Goal: Transaction & Acquisition: Purchase product/service

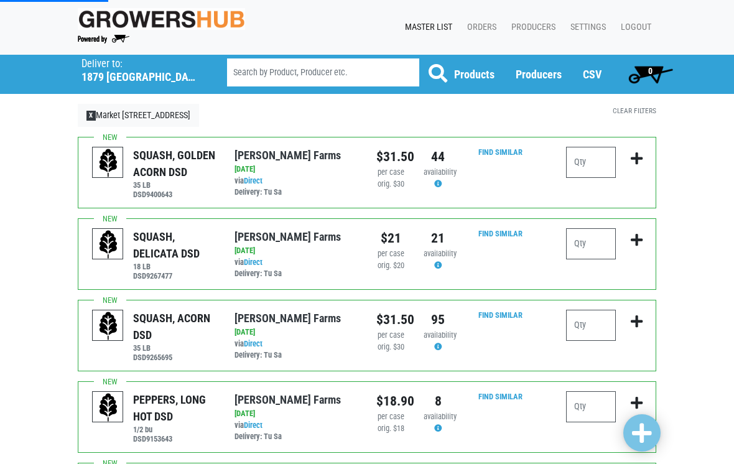
click at [169, 83] on h5 "1879 Altamont Avenue" at bounding box center [138, 77] width 114 height 14
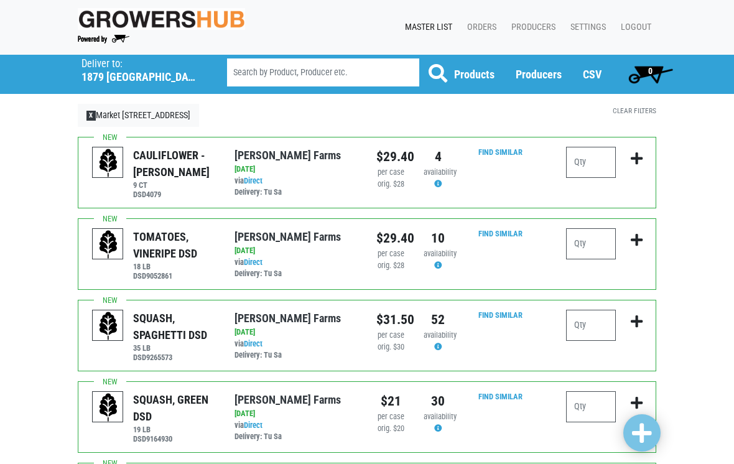
click at [105, 72] on h5 "1879 Altamont Avenue" at bounding box center [138, 77] width 114 height 14
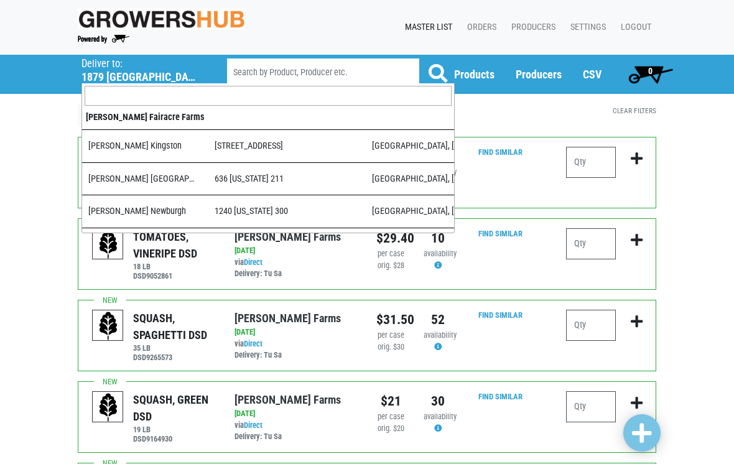
scroll to position [376, 0]
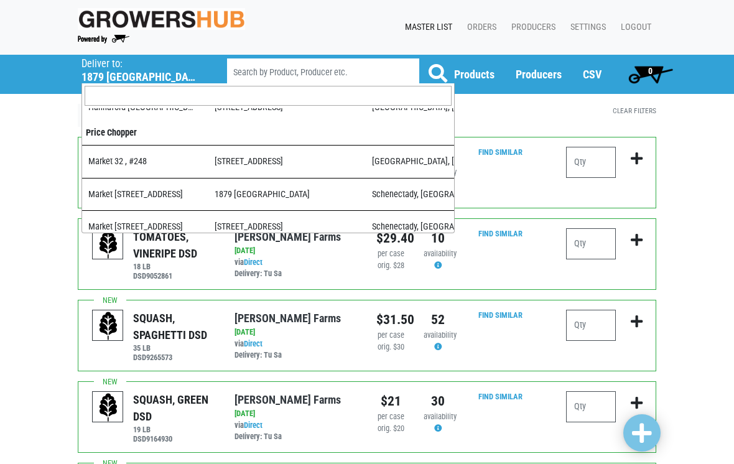
click at [106, 90] on input "search" at bounding box center [268, 96] width 367 height 20
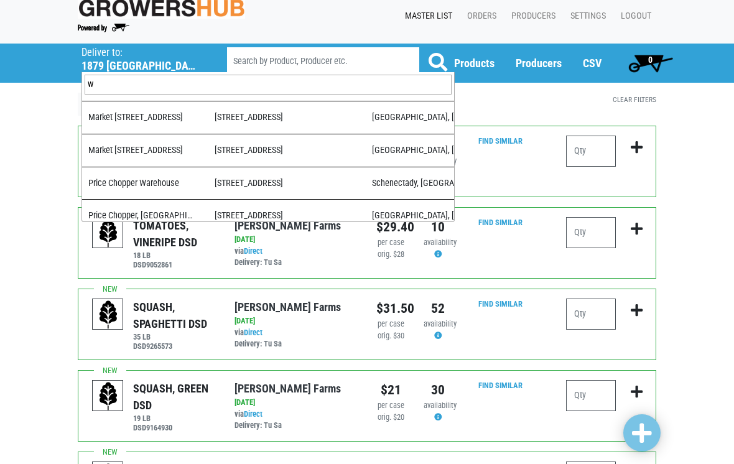
scroll to position [0, 0]
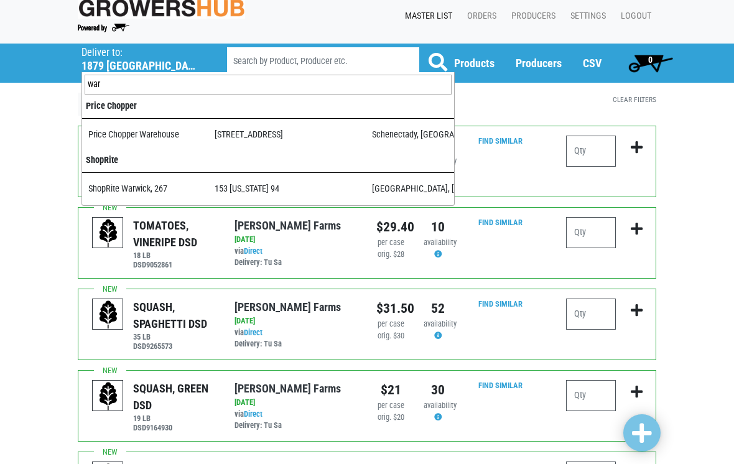
type input "ware"
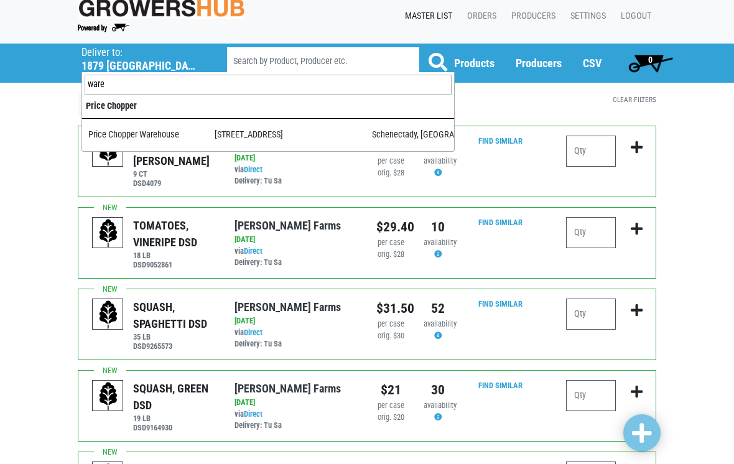
select select "09c8e42b-1de4-48c1-8f2a-bab80d96e56e"
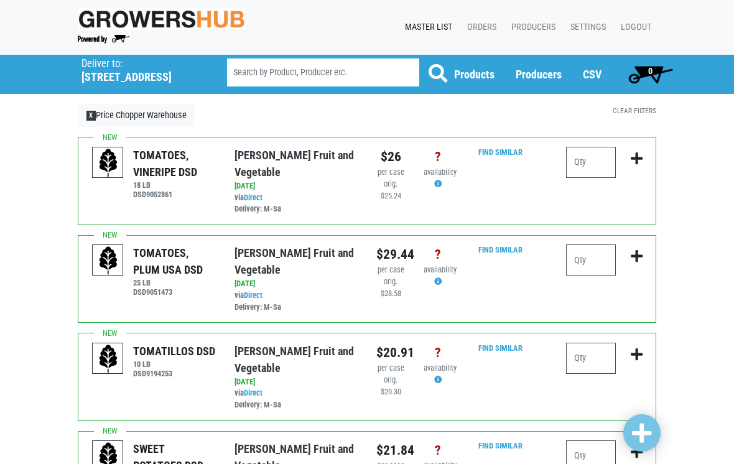
click at [104, 74] on h5 "501 Duanesburg Road" at bounding box center [138, 77] width 114 height 14
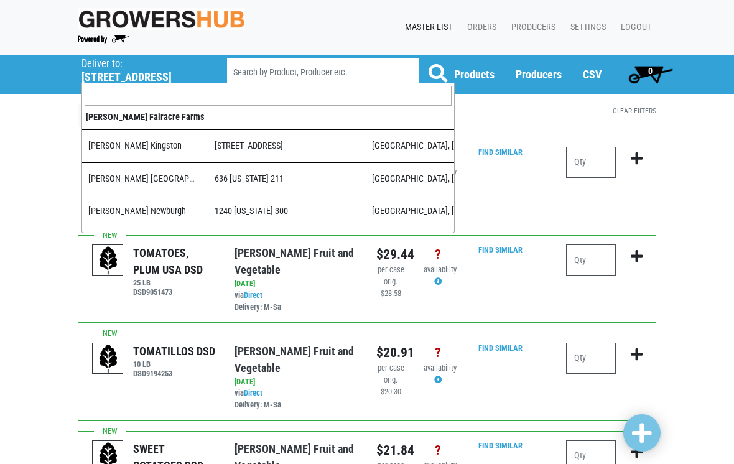
scroll to position [828, 0]
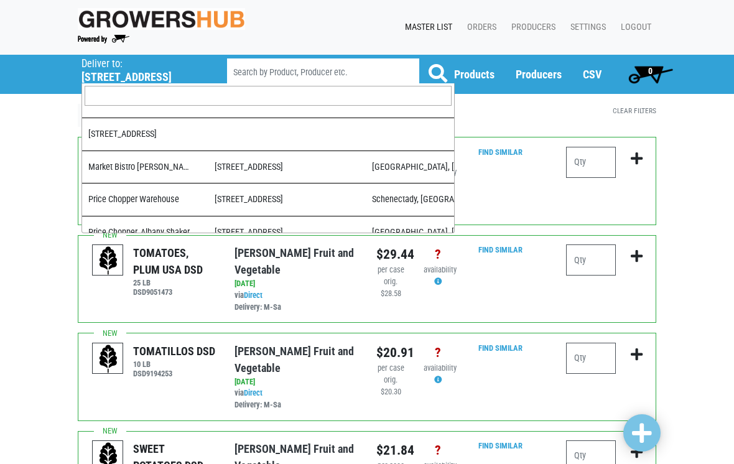
click at [257, 77] on input "search" at bounding box center [323, 72] width 192 height 28
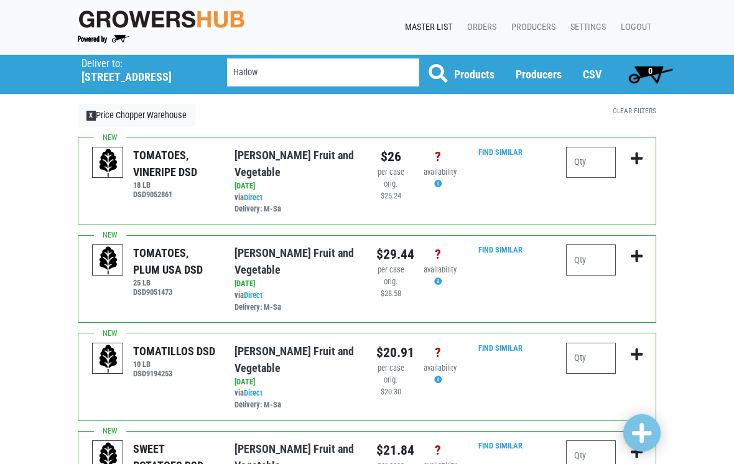
type input "Harlow"
click at [438, 73] on button at bounding box center [438, 73] width 39 height 31
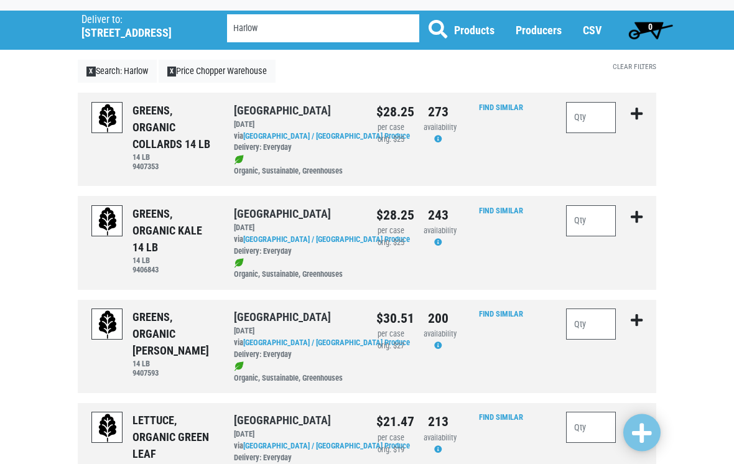
scroll to position [44, 0]
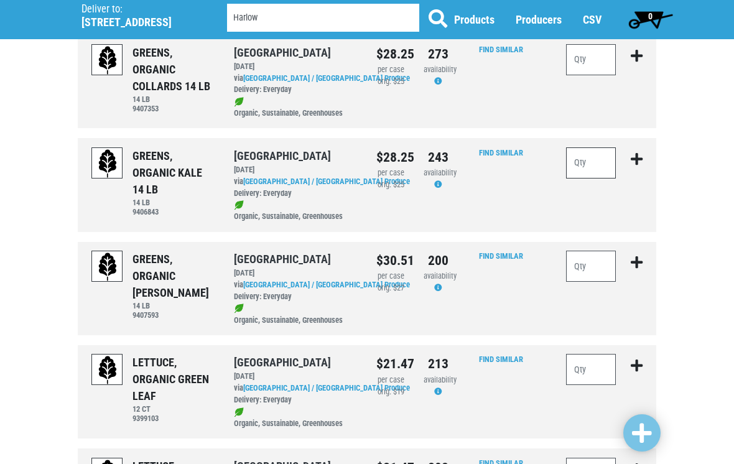
click at [593, 168] on input "number" at bounding box center [591, 162] width 50 height 31
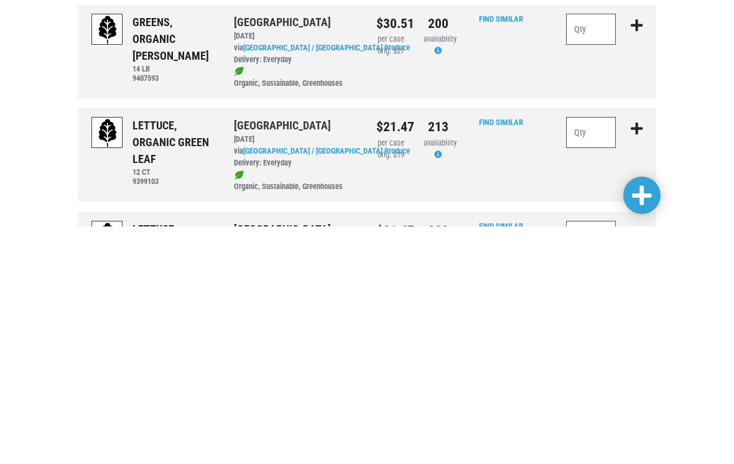
type input "5"
click at [586, 355] on input "number" at bounding box center [591, 370] width 50 height 31
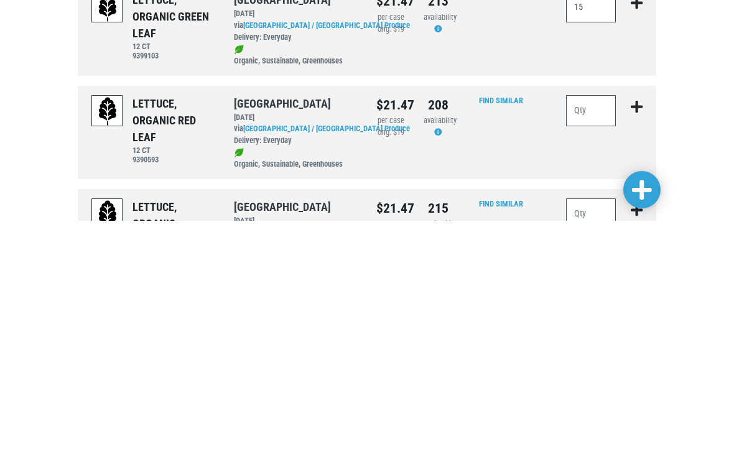
scroll to position [222, 0]
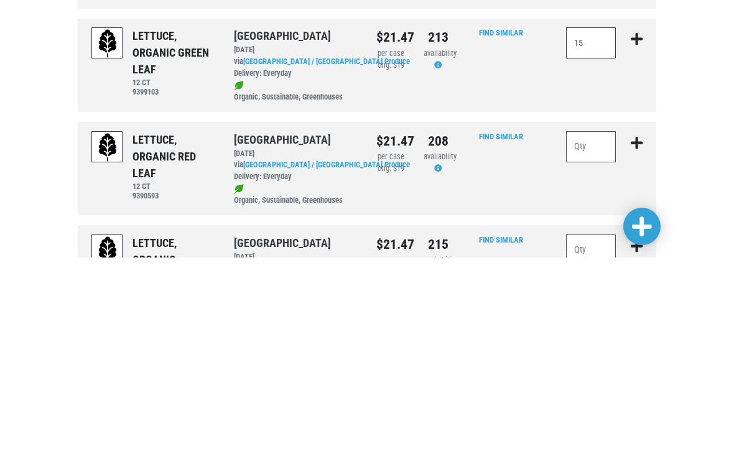
type input "15"
click at [582, 338] on input "number" at bounding box center [591, 353] width 50 height 31
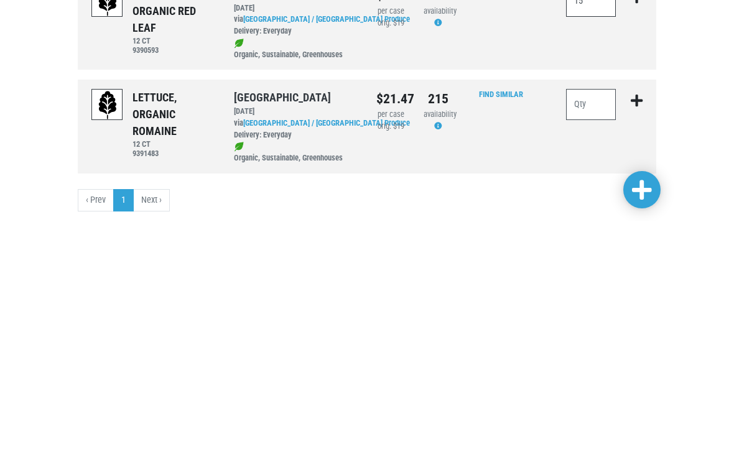
scroll to position [333, 0]
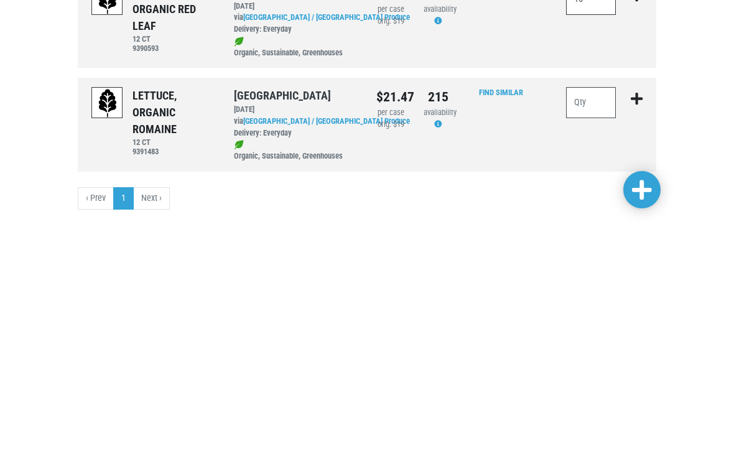
type input "15"
click at [590, 330] on input "number" at bounding box center [591, 345] width 50 height 31
type input "15"
click at [656, 414] on link at bounding box center [641, 432] width 37 height 37
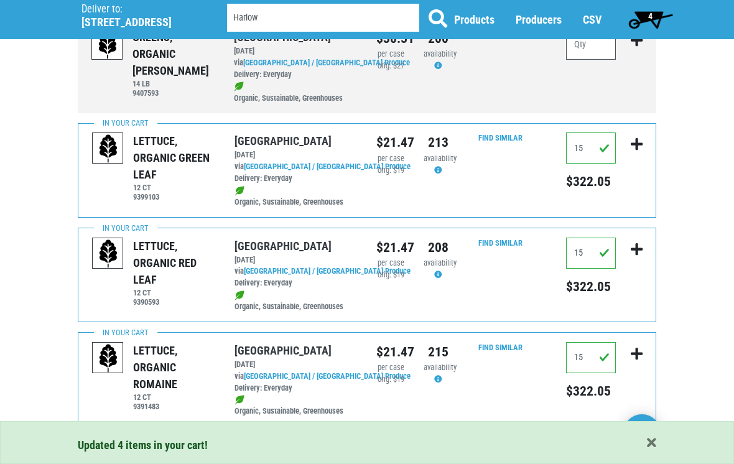
click at [652, 20] on span "4" at bounding box center [650, 19] width 55 height 25
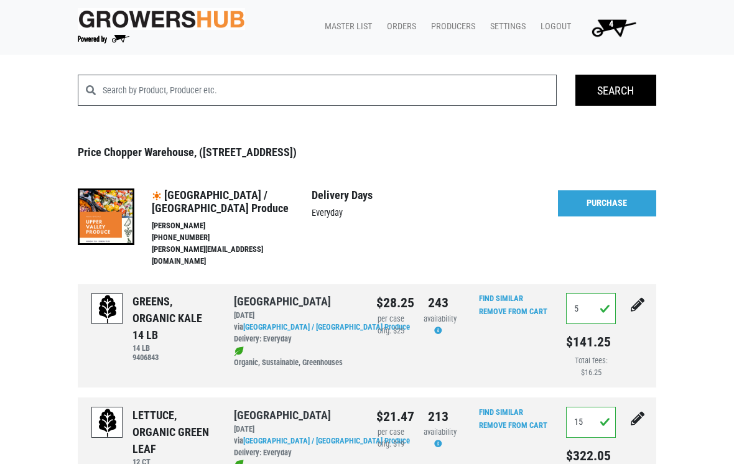
click at [599, 211] on link "Purchase" at bounding box center [607, 203] width 98 height 26
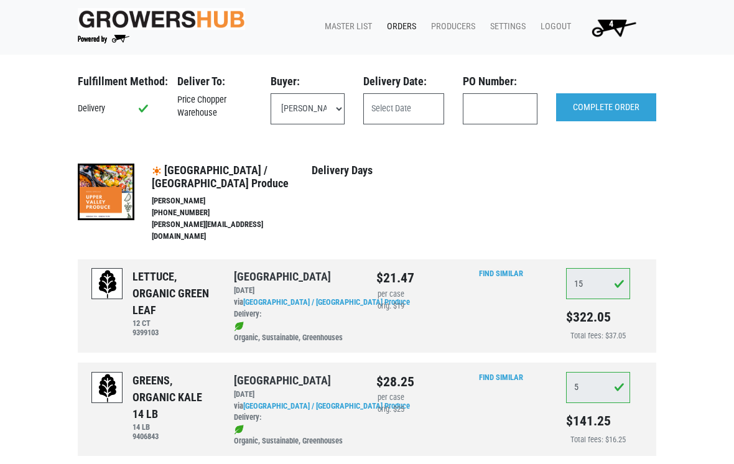
scroll to position [2, 0]
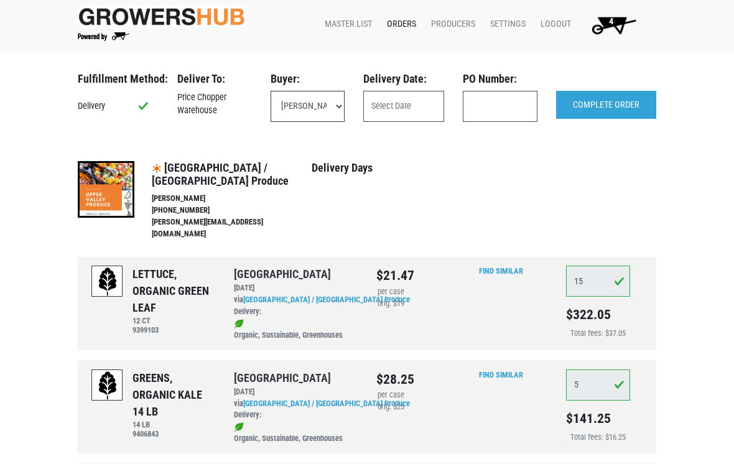
click at [310, 112] on select "Christina Stipe (christinastipe+wh@pricechopper.com) Larry Rybicki (larryrybick…" at bounding box center [308, 106] width 75 height 31
select select "eadb7b86-3440-4ccf-b1a2-9cf7cd704454"
click at [407, 104] on input "text" at bounding box center [403, 106] width 81 height 31
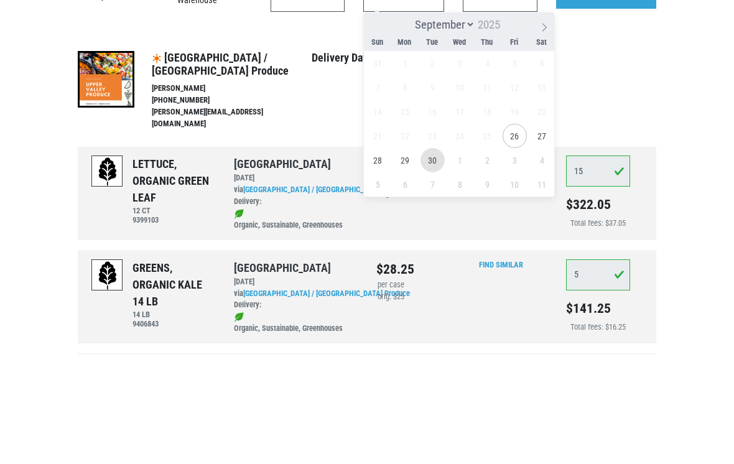
click at [432, 258] on span "30" at bounding box center [432, 270] width 24 height 24
type input "2025-09-30"
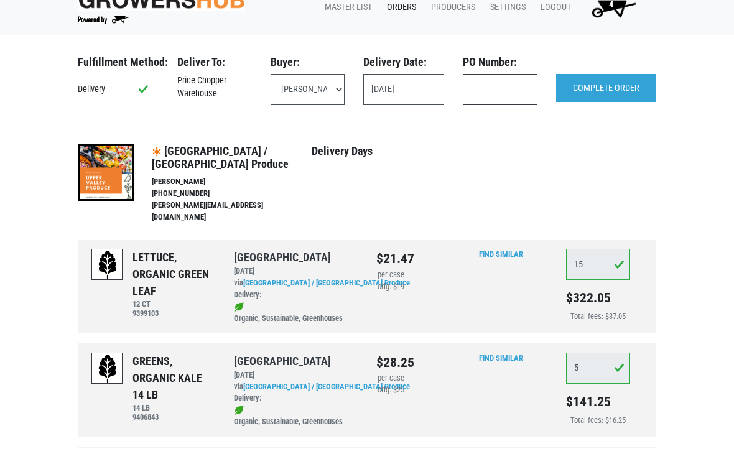
click at [498, 91] on input "text" at bounding box center [500, 106] width 75 height 31
type input "126393"
click at [613, 97] on input "COMPLETE ORDER" at bounding box center [606, 105] width 100 height 29
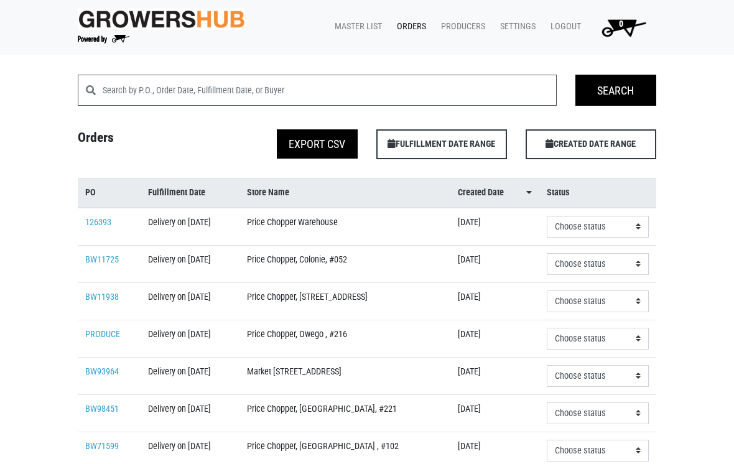
click at [358, 32] on link "Master List" at bounding box center [356, 27] width 62 height 24
click at [363, 28] on link "Master List" at bounding box center [356, 27] width 62 height 24
click at [357, 31] on link "Master List" at bounding box center [356, 27] width 62 height 24
click at [362, 28] on link "Master List" at bounding box center [356, 27] width 62 height 24
click at [354, 19] on link "Master List" at bounding box center [356, 27] width 62 height 24
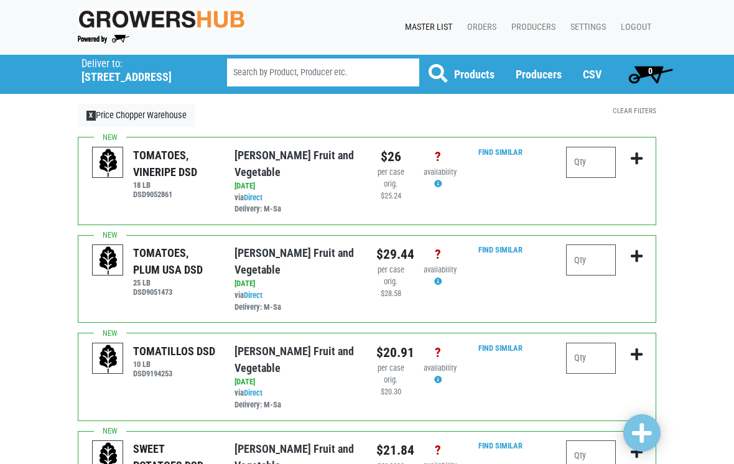
click at [128, 83] on h5 "[STREET_ADDRESS]" at bounding box center [138, 77] width 114 height 14
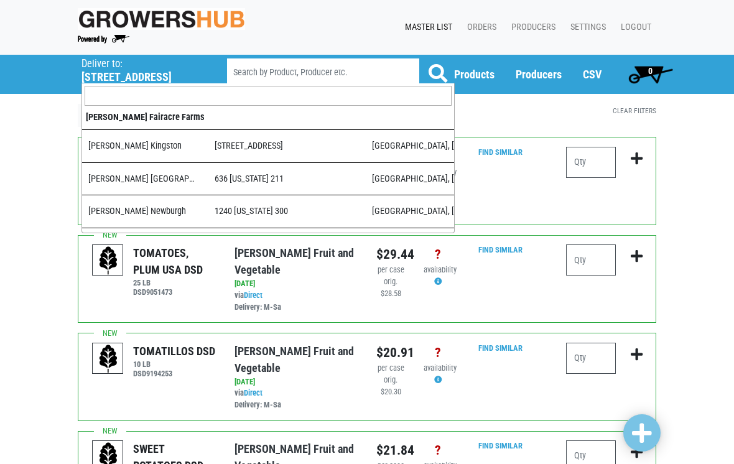
scroll to position [828, 0]
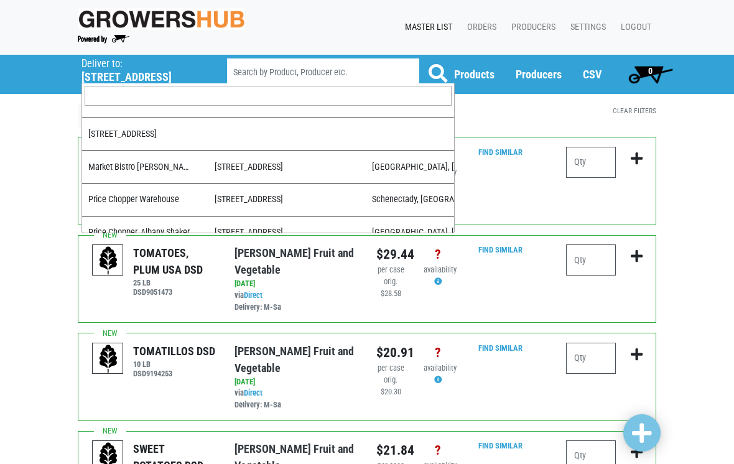
click at [108, 102] on input "search" at bounding box center [268, 96] width 367 height 20
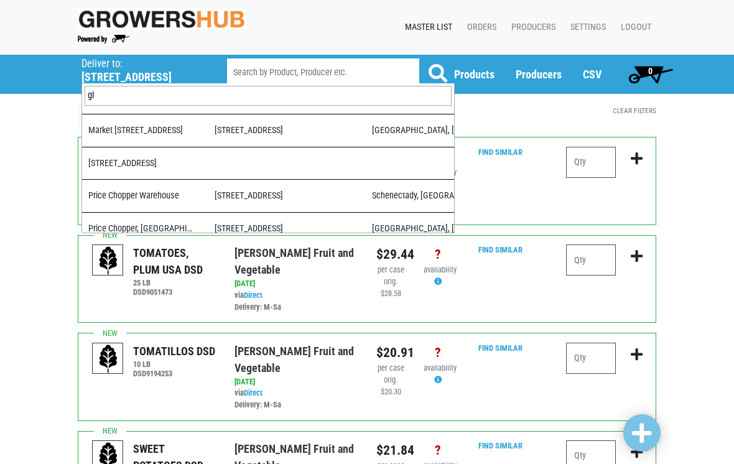
scroll to position [0, 0]
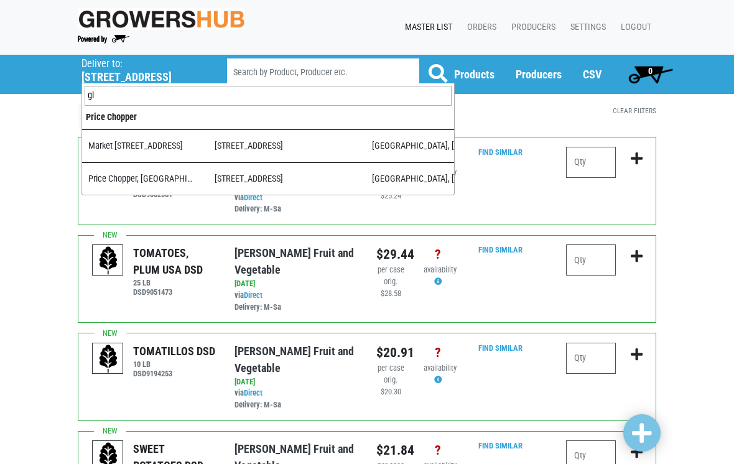
type input "gle"
select select "ae21b77d-869f-47a1-b004-811b670e1b6d"
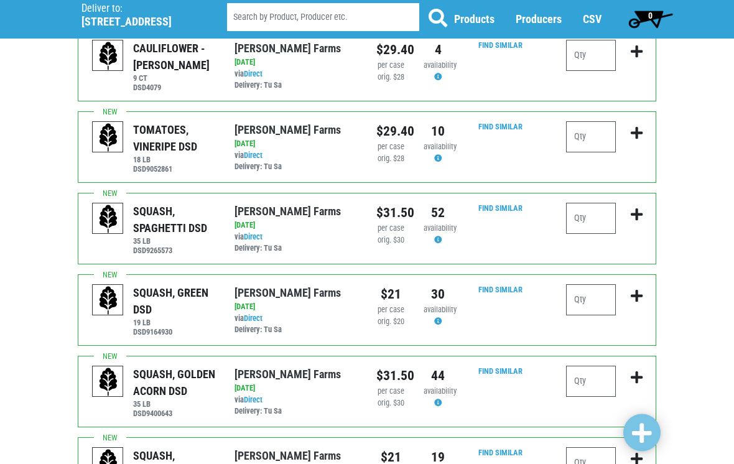
scroll to position [109, 0]
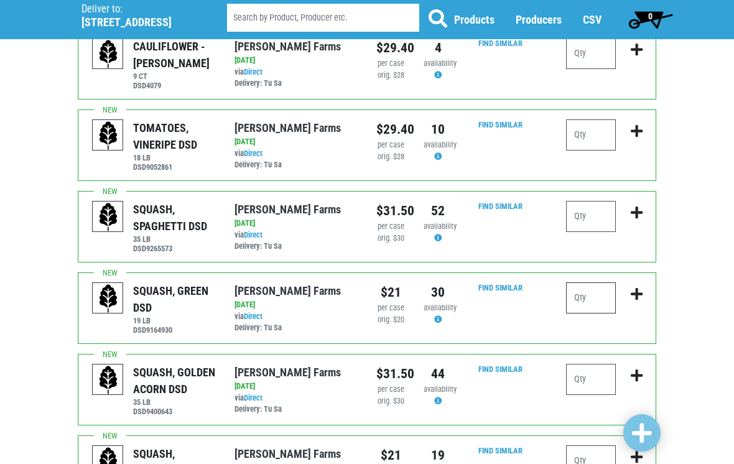
click at [594, 288] on input "number" at bounding box center [591, 297] width 50 height 31
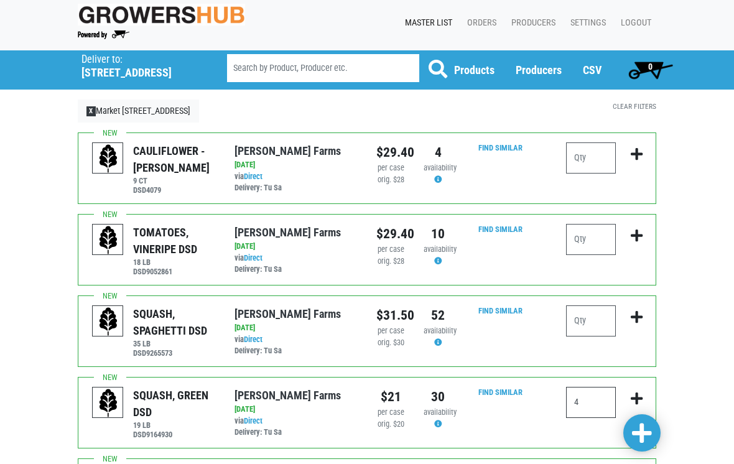
scroll to position [1, 0]
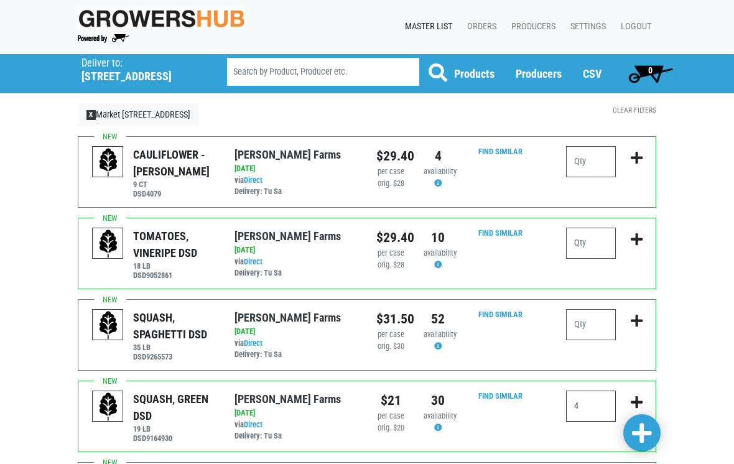
type input "4"
click at [583, 162] on input "number" at bounding box center [591, 161] width 50 height 31
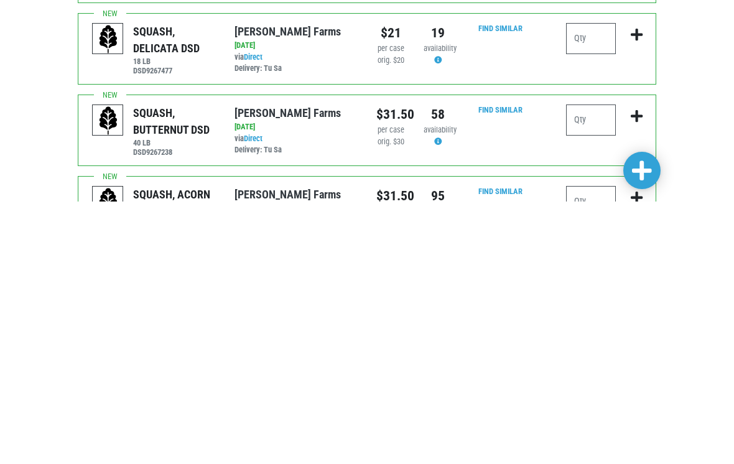
scroll to position [269, 0]
type input "4"
click at [581, 366] on input "number" at bounding box center [591, 381] width 50 height 31
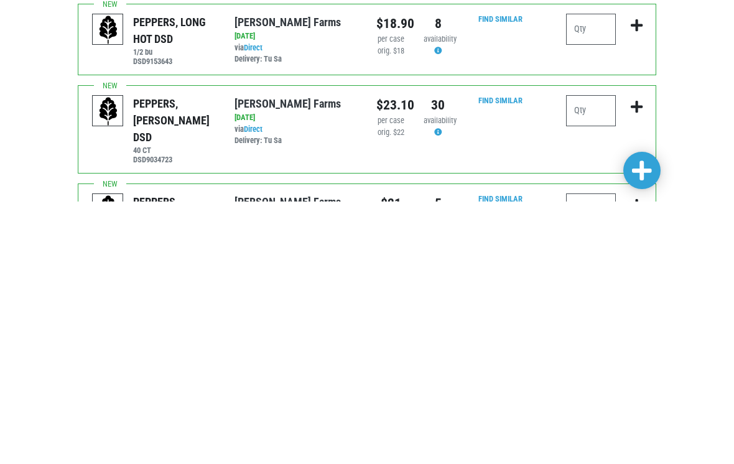
scroll to position [604, 0]
type input "2"
click at [596, 358] on input "number" at bounding box center [591, 373] width 50 height 31
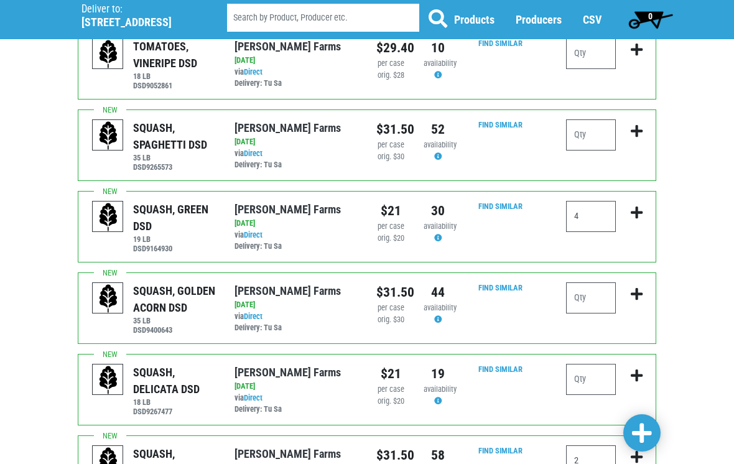
scroll to position [190, 0]
type input "6"
click at [584, 127] on input "number" at bounding box center [591, 134] width 50 height 31
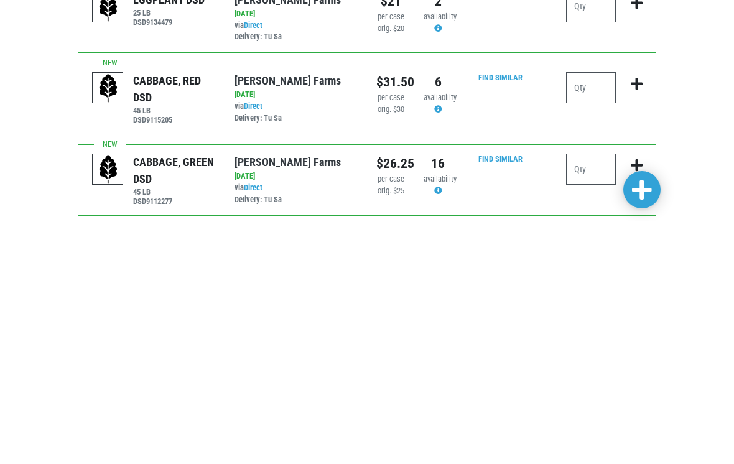
scroll to position [939, 0]
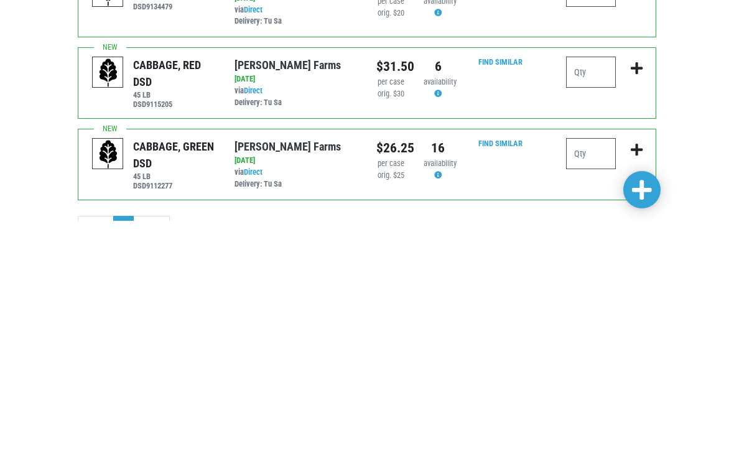
type input "1"
click at [587, 381] on input "number" at bounding box center [591, 396] width 50 height 31
type input "1"
click at [642, 422] on span at bounding box center [642, 433] width 20 height 22
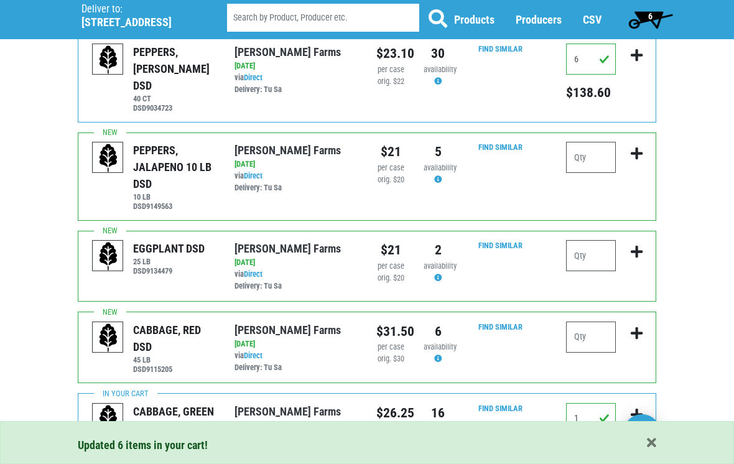
click at [656, 11] on span "6" at bounding box center [650, 19] width 55 height 25
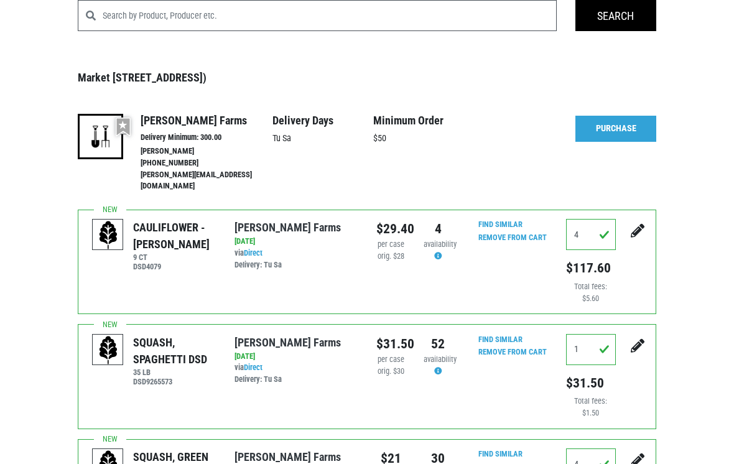
scroll to position [79, 0]
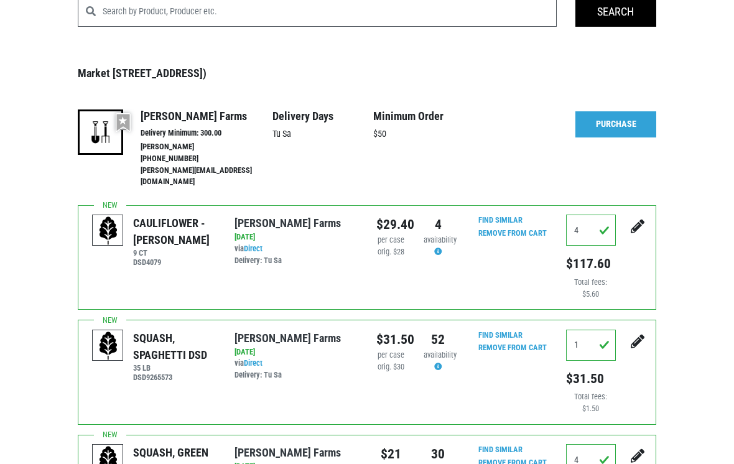
click at [615, 114] on link "Purchase" at bounding box center [615, 124] width 81 height 26
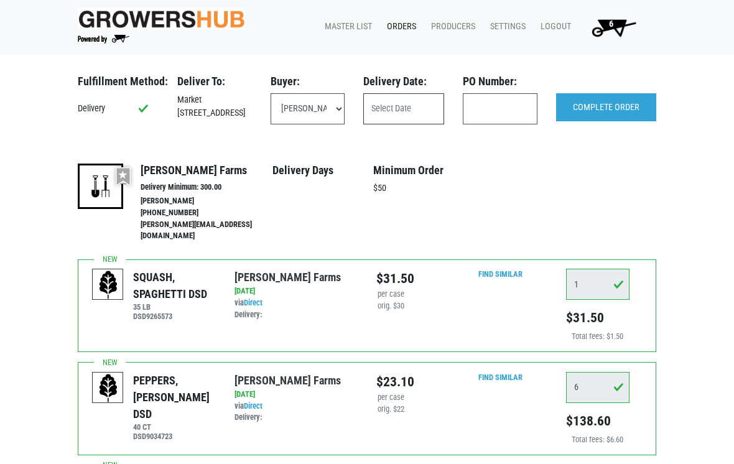
click at [420, 100] on input "text" at bounding box center [403, 108] width 81 height 31
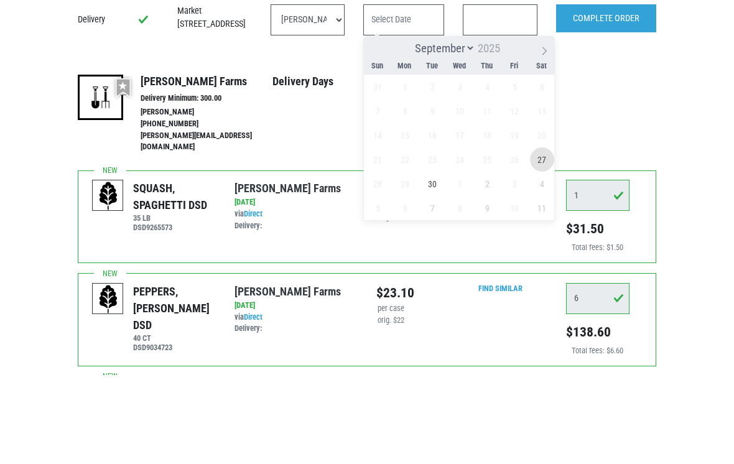
click at [542, 236] on span "27" at bounding box center [542, 248] width 24 height 24
type input "2025-09-27"
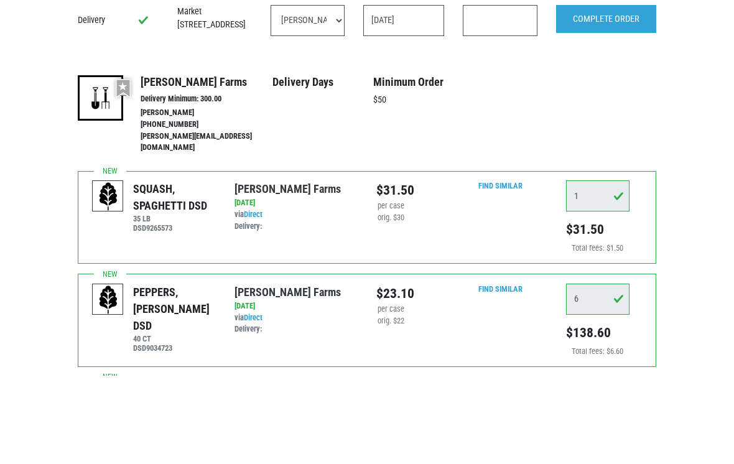
click at [613, 93] on input "COMPLETE ORDER" at bounding box center [606, 107] width 100 height 29
